Goal: Transaction & Acquisition: Purchase product/service

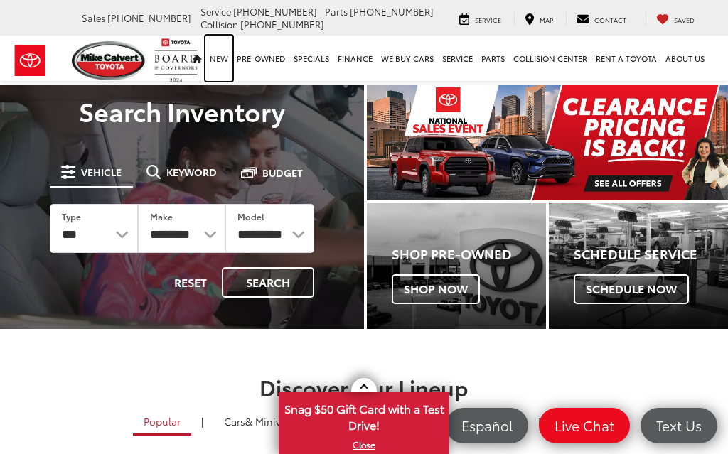
click at [221, 51] on link "New" at bounding box center [218, 58] width 27 height 45
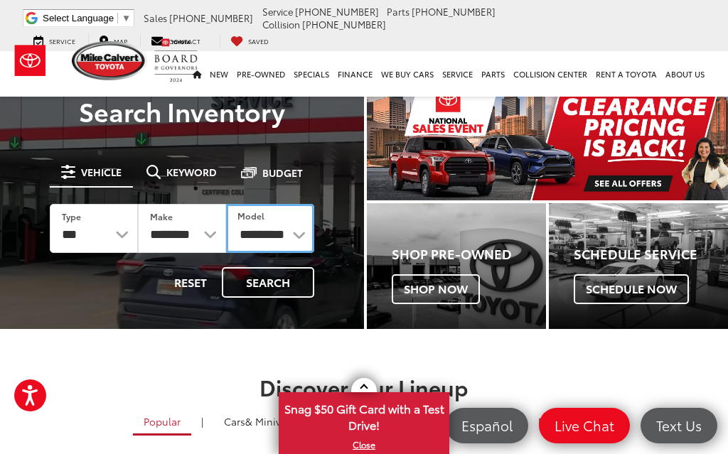
click at [289, 240] on select "**********" at bounding box center [270, 228] width 88 height 49
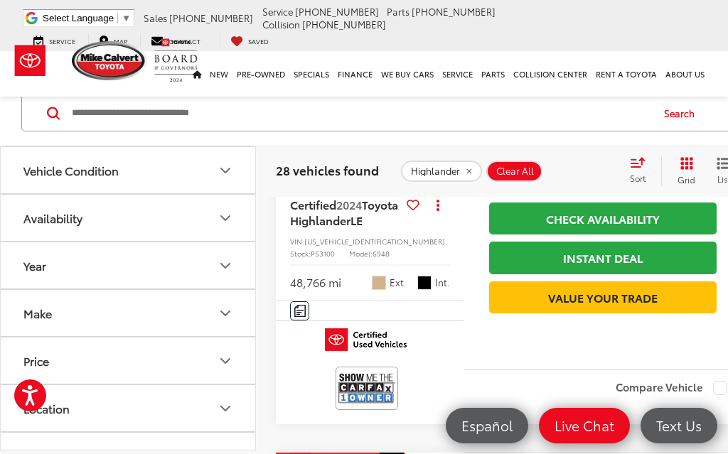
scroll to position [2376, 0]
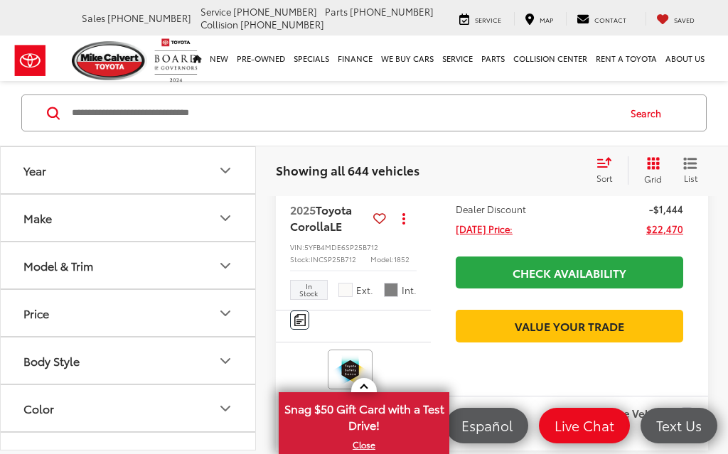
click at [226, 211] on icon "Make" at bounding box center [225, 218] width 17 height 17
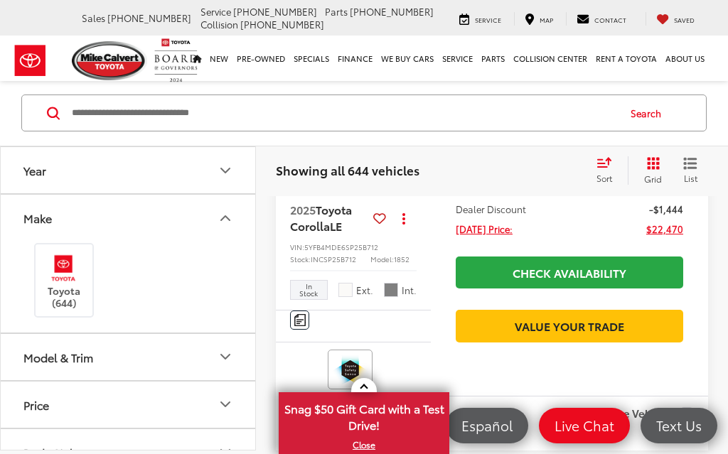
scroll to position [230, 0]
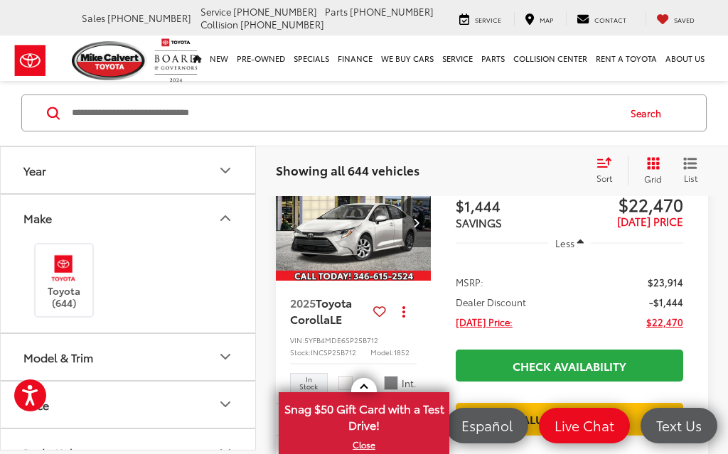
click at [53, 281] on img at bounding box center [63, 268] width 39 height 33
click at [224, 357] on icon "Model & Trim" at bounding box center [225, 357] width 9 height 4
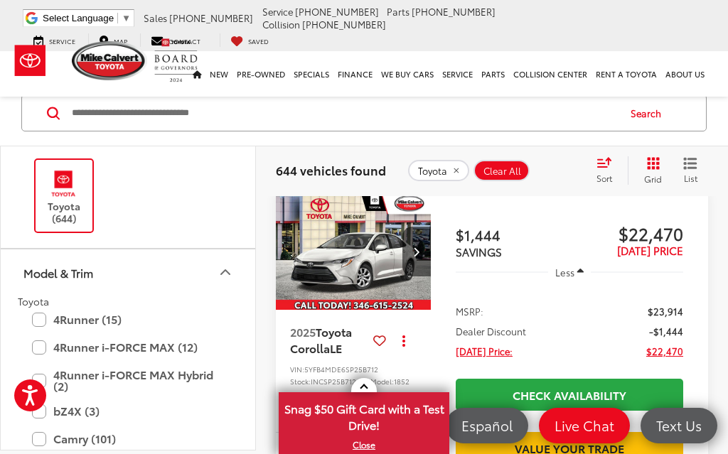
scroll to position [782, 0]
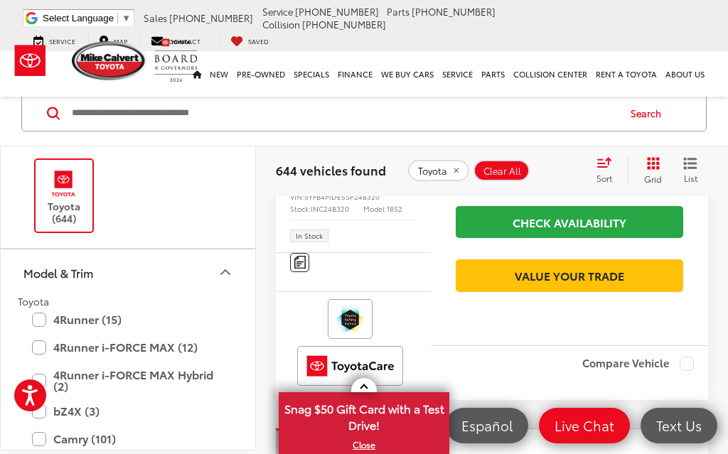
click at [229, 276] on icon "Model & Trim" at bounding box center [225, 272] width 17 height 17
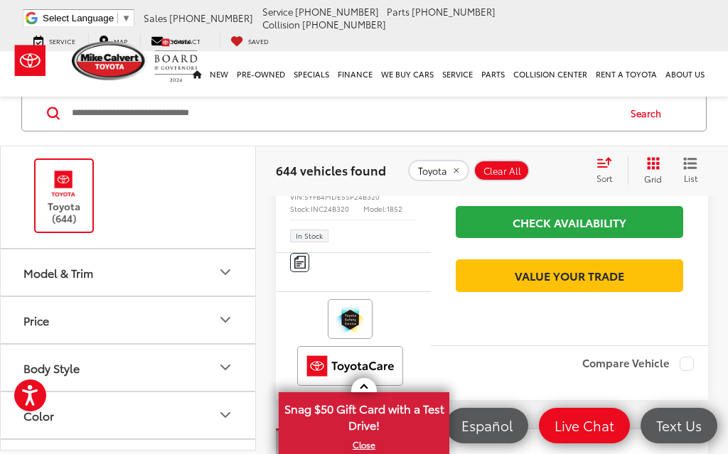
click at [232, 276] on icon "Model & Trim" at bounding box center [225, 272] width 17 height 17
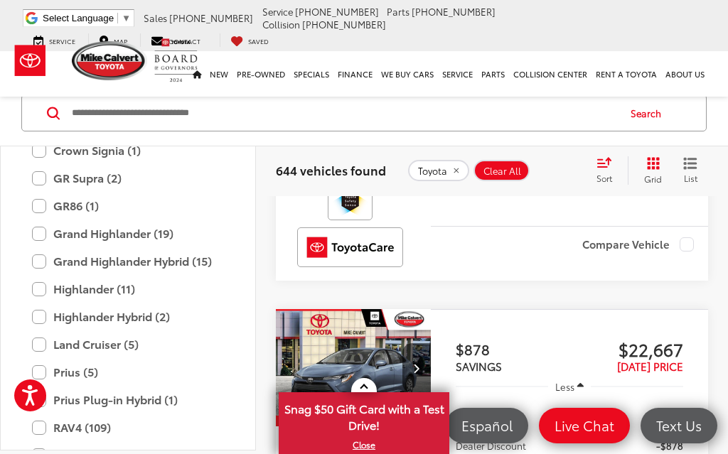
scroll to position [558, 0]
click at [46, 237] on label "Grand Highlander (19)" at bounding box center [128, 234] width 192 height 25
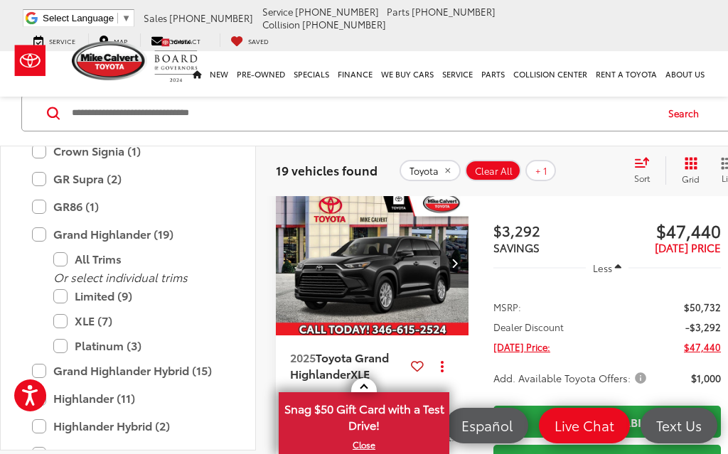
scroll to position [203, 0]
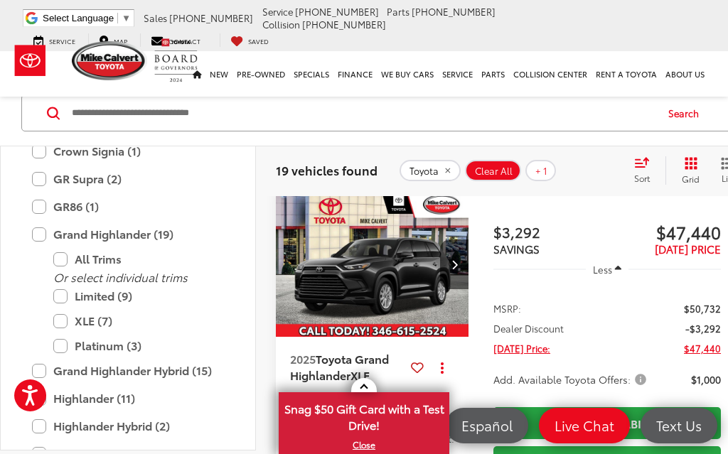
click at [67, 294] on label "Limited (9)" at bounding box center [138, 296] width 171 height 25
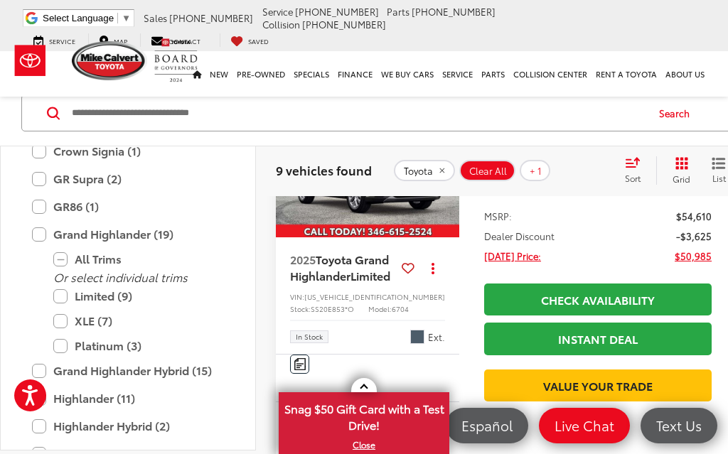
scroll to position [298, 0]
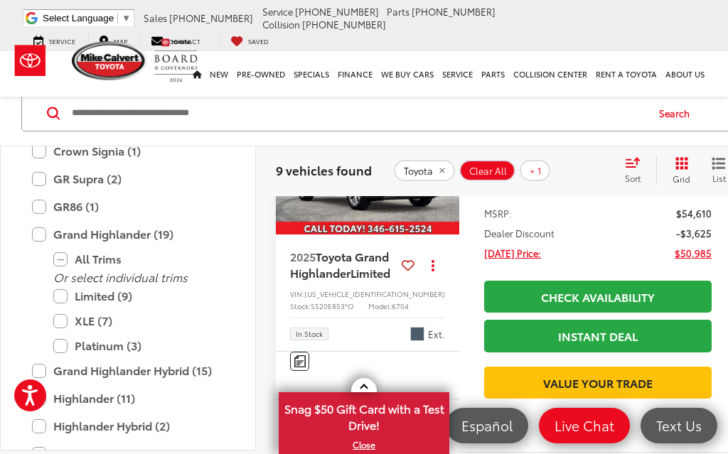
click at [65, 347] on label "Platinum (3)" at bounding box center [138, 345] width 171 height 25
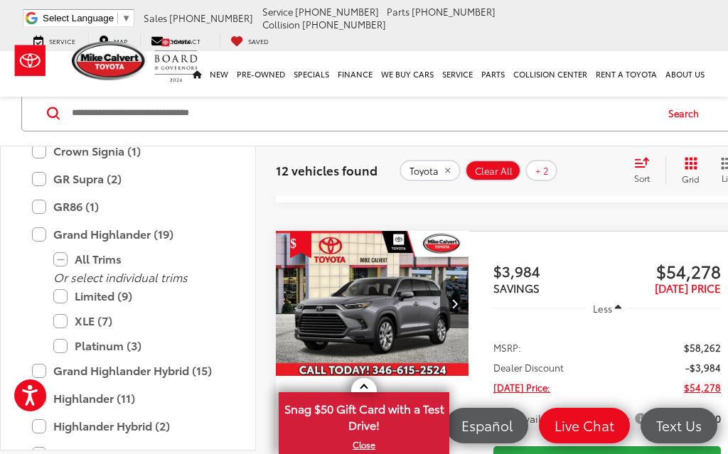
scroll to position [1040, 0]
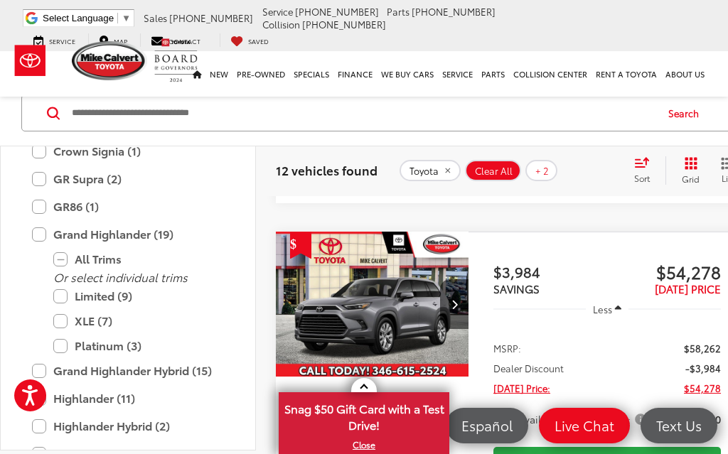
click at [63, 320] on label "XLE (7)" at bounding box center [138, 320] width 171 height 25
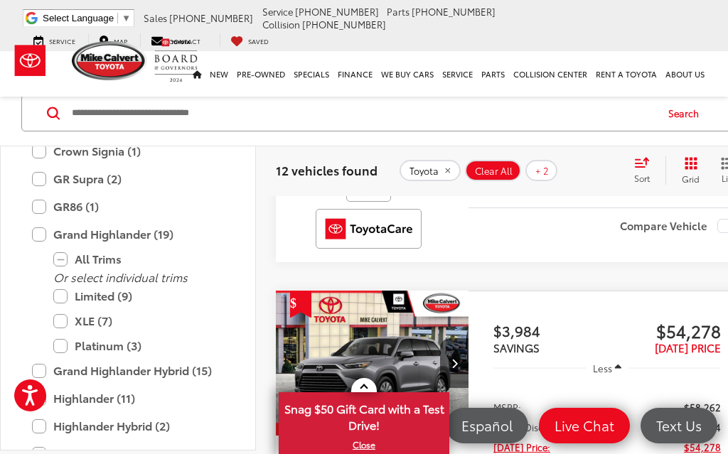
click at [64, 301] on label "Limited (9)" at bounding box center [138, 296] width 171 height 25
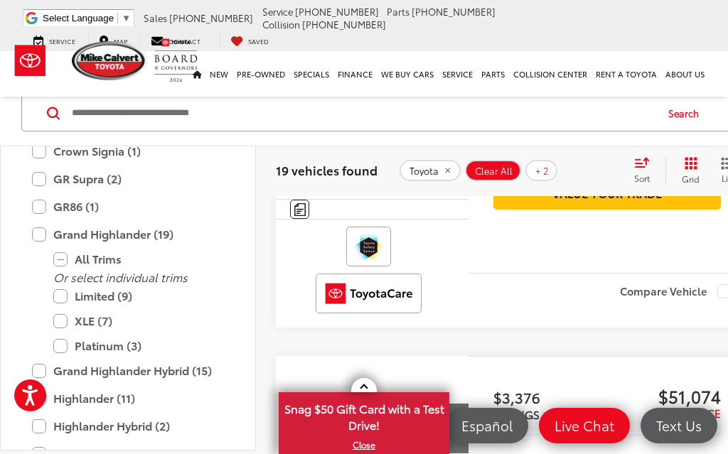
scroll to position [167, 0]
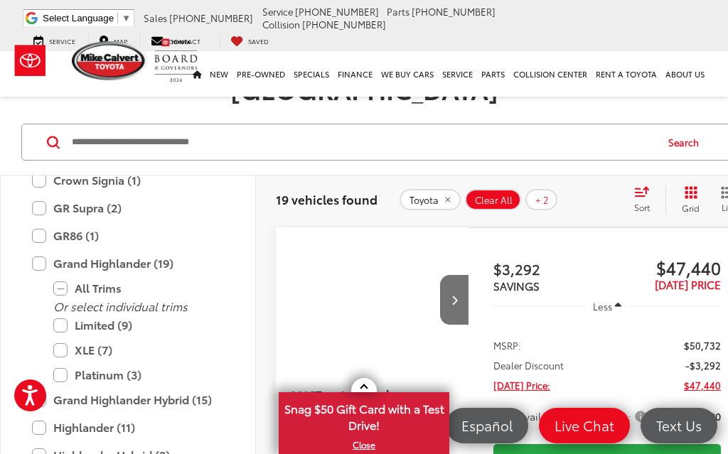
click at [57, 362] on label "Platinum (3)" at bounding box center [138, 374] width 171 height 25
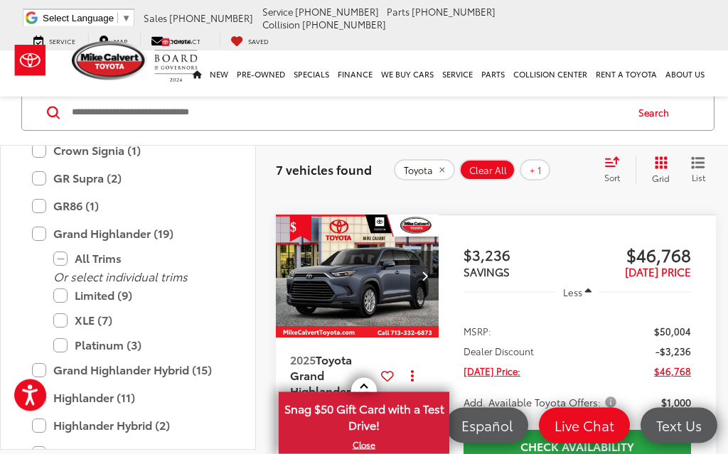
scroll to position [748, 0]
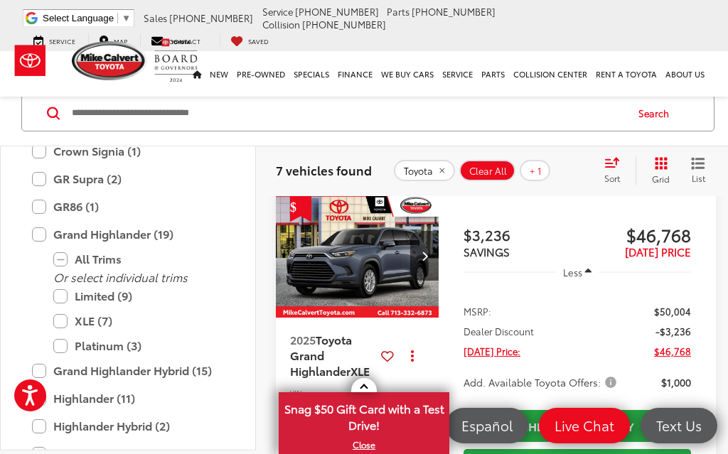
scroll to position [758, 0]
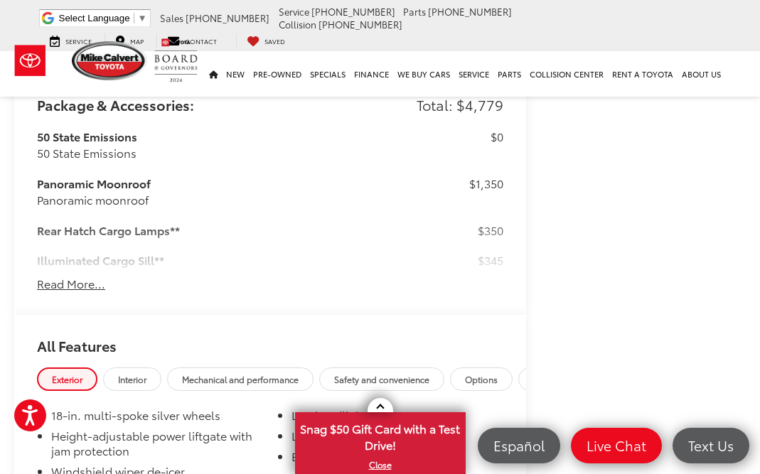
scroll to position [1491, 0]
click at [77, 293] on button "Read More..." at bounding box center [71, 284] width 68 height 16
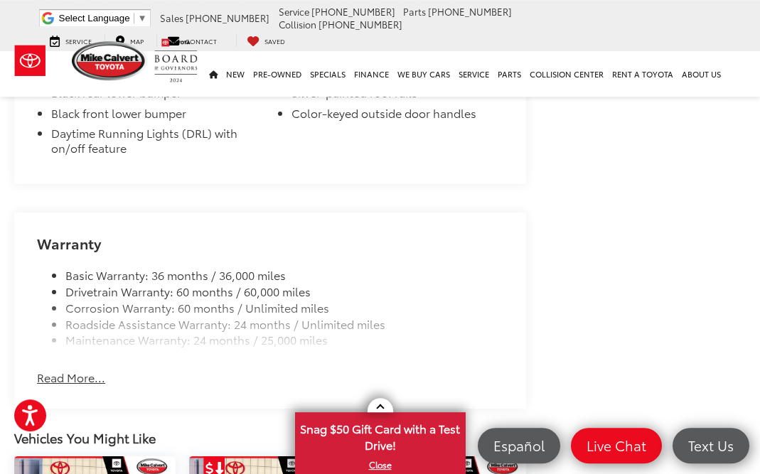
scroll to position [3061, 0]
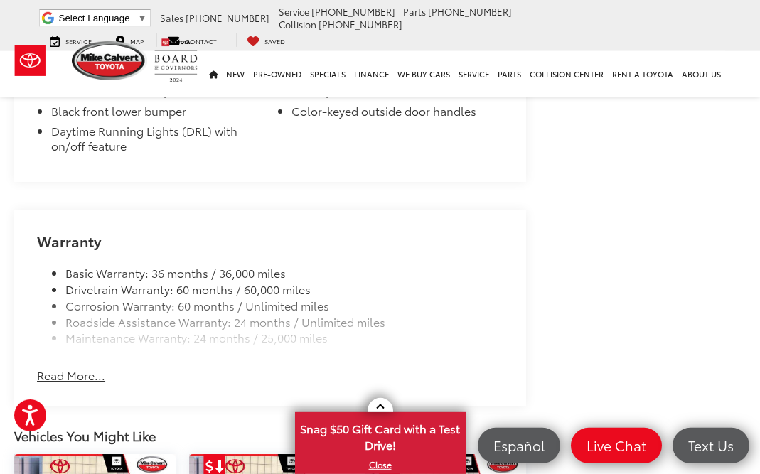
click at [76, 367] on button "Read More..." at bounding box center [71, 375] width 68 height 16
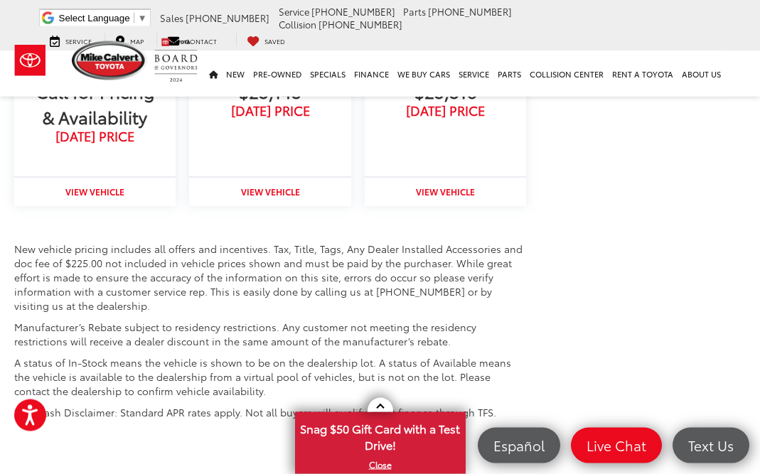
scroll to position [3633, 0]
